Goal: Task Accomplishment & Management: Complete application form

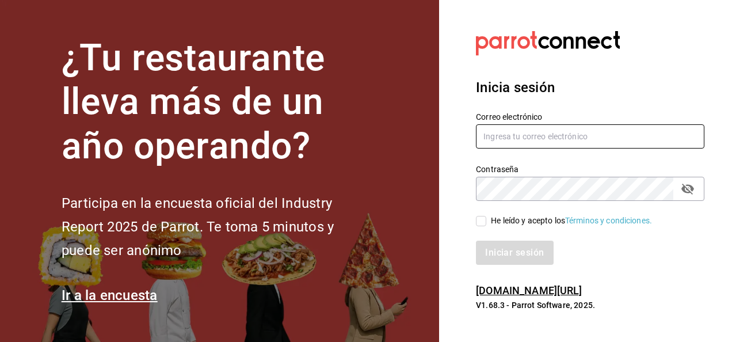
type input "[PERSON_NAME][EMAIL_ADDRESS][PERSON_NAME][DOMAIN_NAME]"
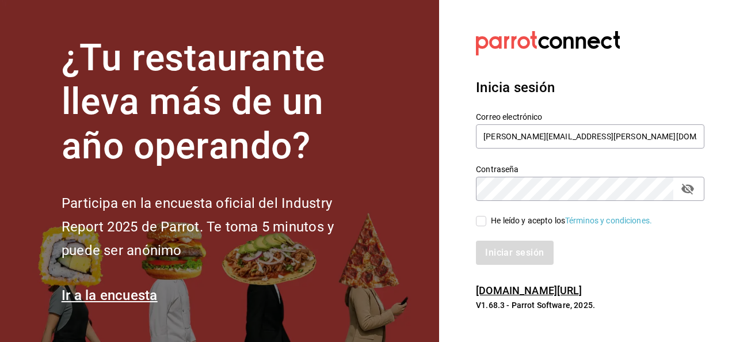
click at [481, 226] on input "He leído y acepto los Términos y condiciones." at bounding box center [481, 221] width 10 height 10
checkbox input "true"
click at [494, 252] on button "Iniciar sesión" at bounding box center [515, 253] width 78 height 24
